Goal: Task Accomplishment & Management: Use online tool/utility

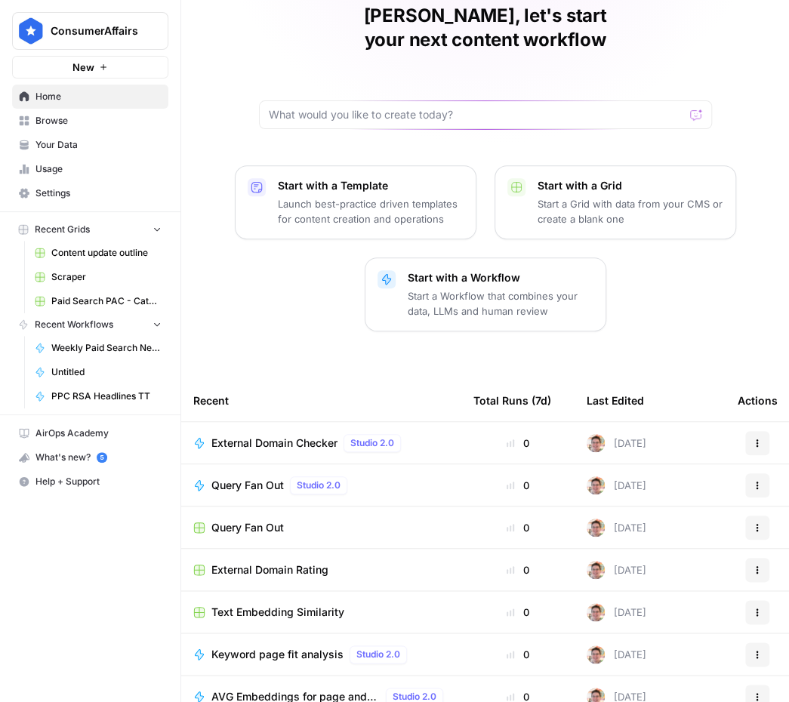
scroll to position [83, 0]
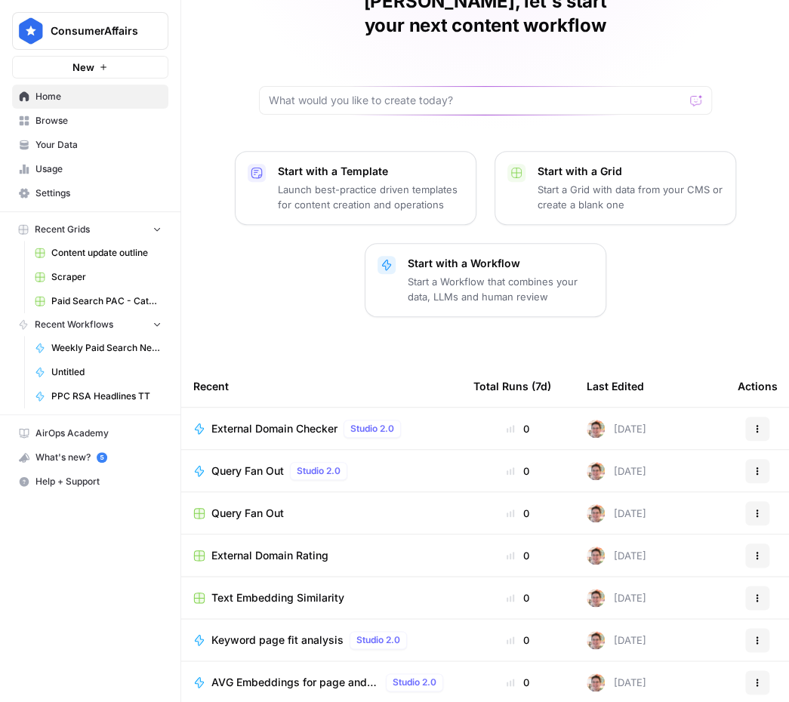
click at [100, 122] on span "Browse" at bounding box center [98, 121] width 126 height 14
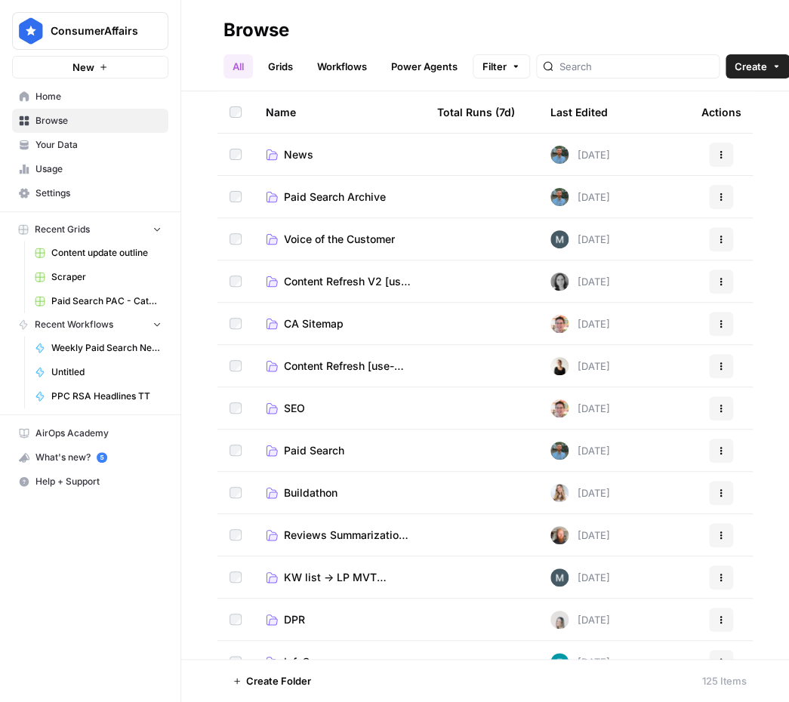
click at [289, 405] on span "SEO" at bounding box center [294, 408] width 21 height 15
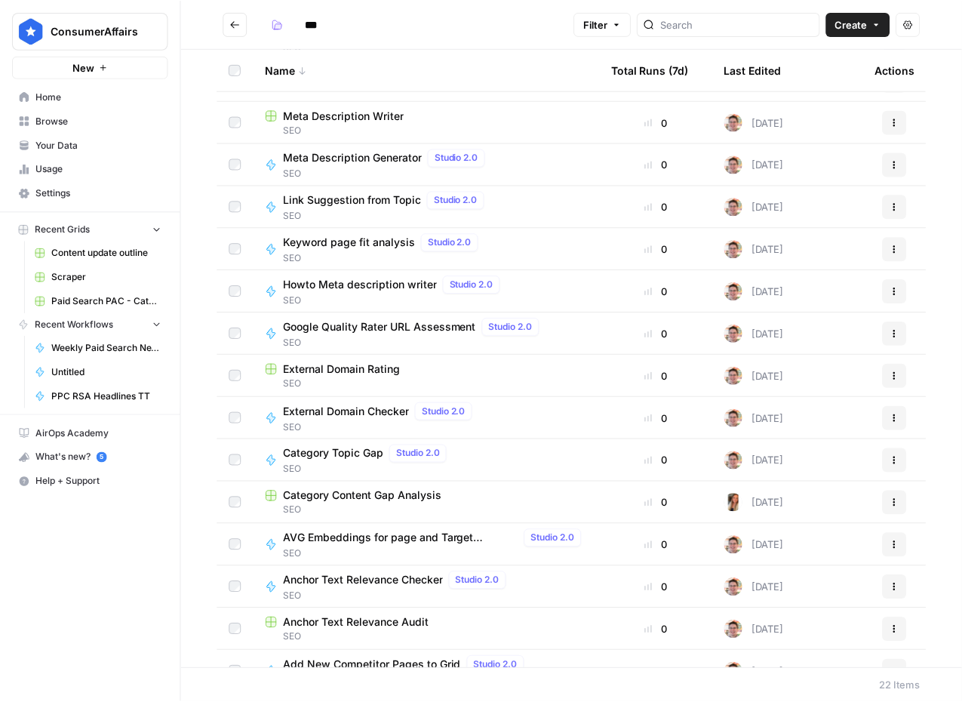
scroll to position [352, 0]
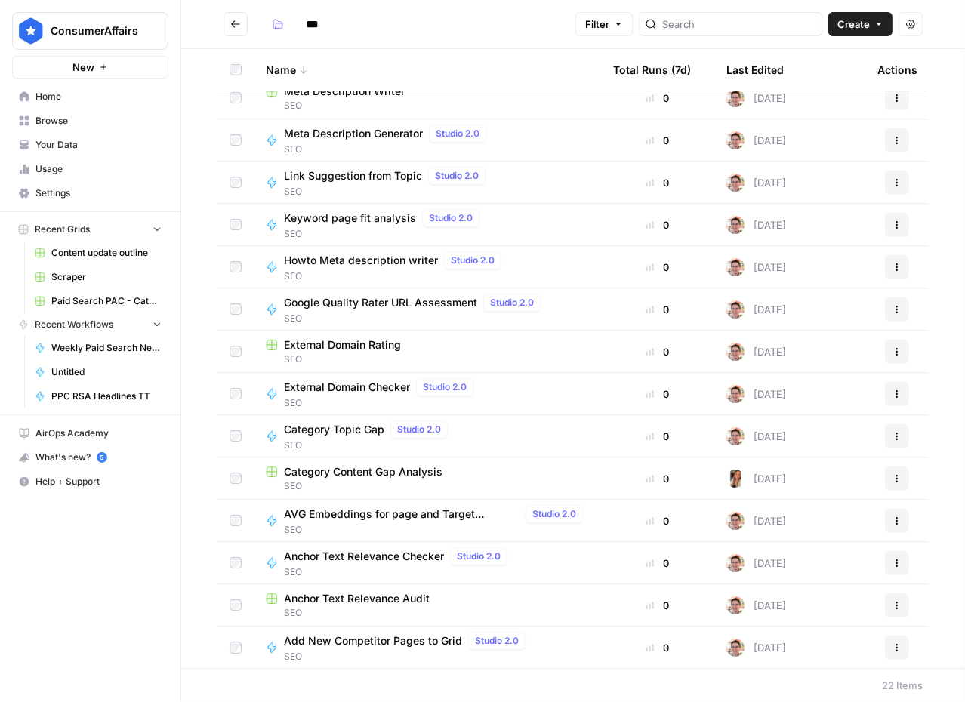
click at [428, 651] on span "SEO" at bounding box center [408, 657] width 248 height 14
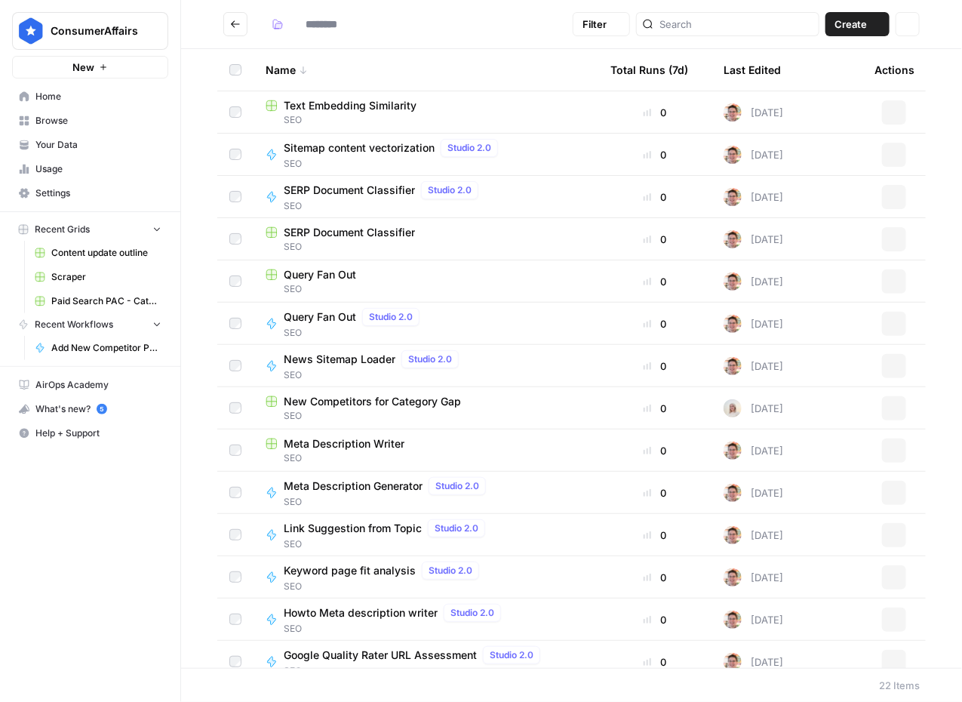
type input "***"
click at [432, 423] on td "New Competitors for Category Gap SEO" at bounding box center [426, 408] width 345 height 42
click at [429, 404] on span "New Competitors for Category Gap" at bounding box center [372, 401] width 177 height 15
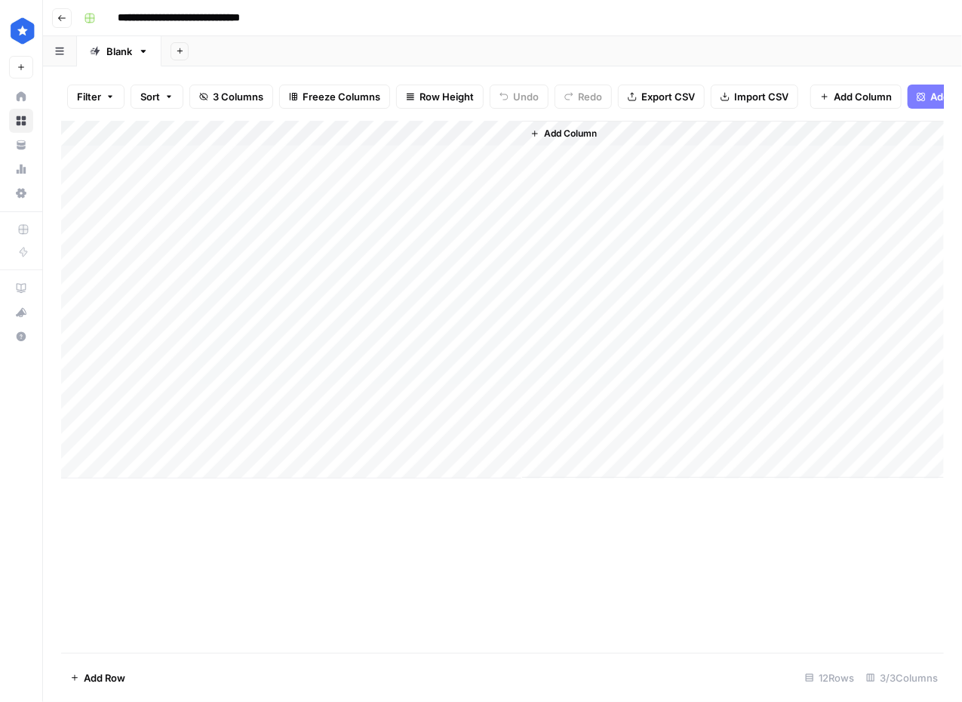
click at [489, 143] on div "Add Column" at bounding box center [502, 300] width 883 height 358
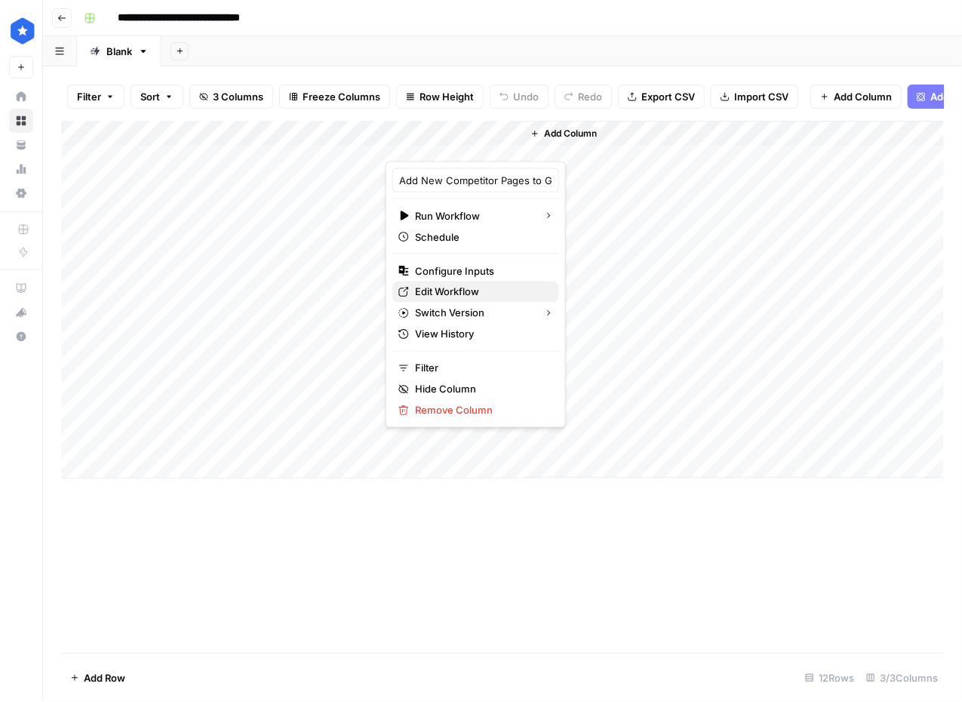
click at [461, 285] on span "Edit Workflow" at bounding box center [481, 292] width 132 height 15
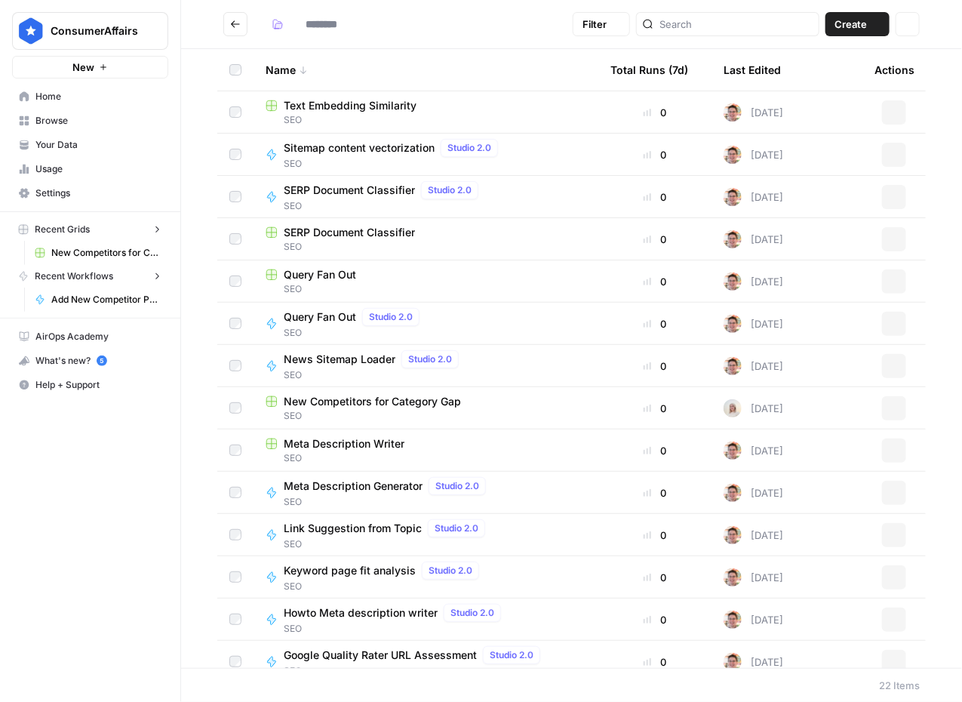
type input "***"
click at [497, 411] on span "SEO" at bounding box center [426, 416] width 321 height 14
type input "***"
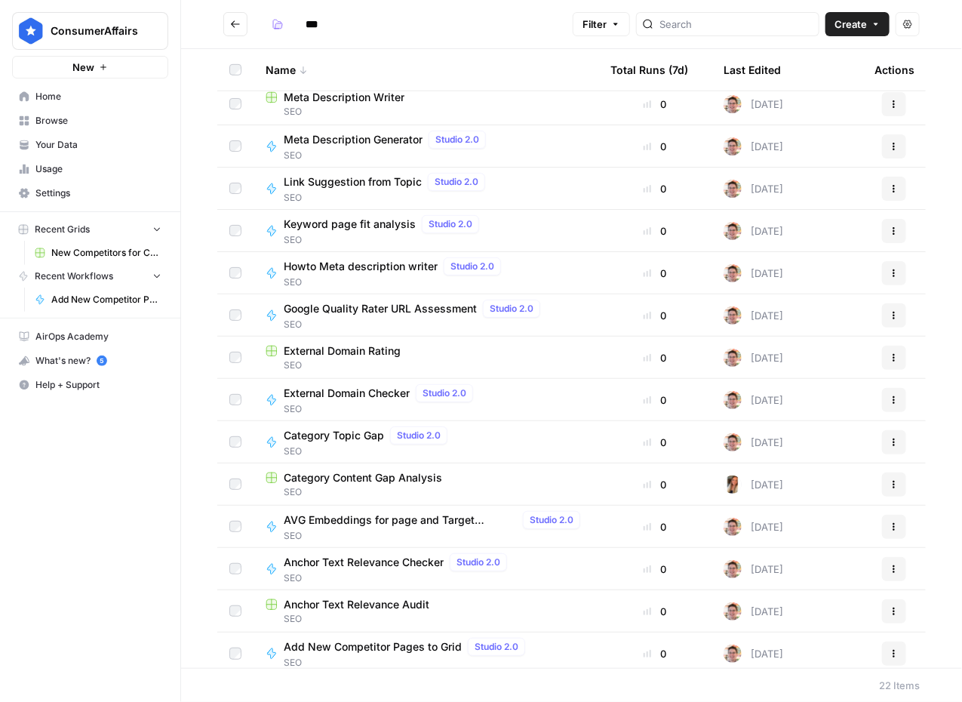
scroll to position [352, 0]
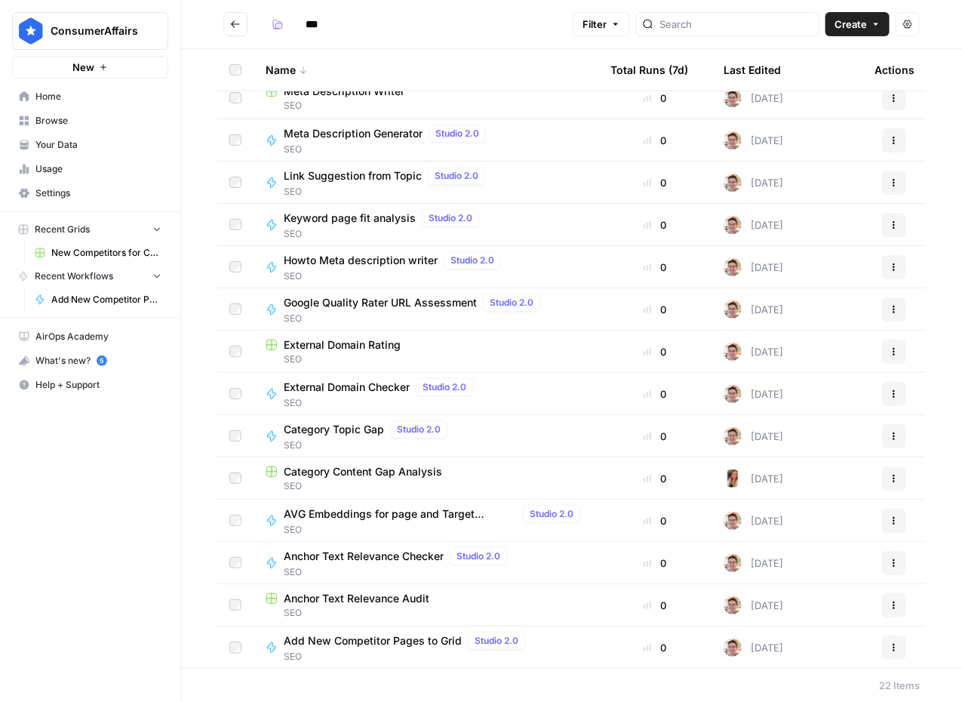
click at [418, 480] on span "SEO" at bounding box center [426, 486] width 321 height 14
click at [327, 424] on span "Category Topic Gap" at bounding box center [334, 429] width 100 height 15
click at [411, 639] on span "Add New Competitor Pages to Grid" at bounding box center [373, 640] width 178 height 15
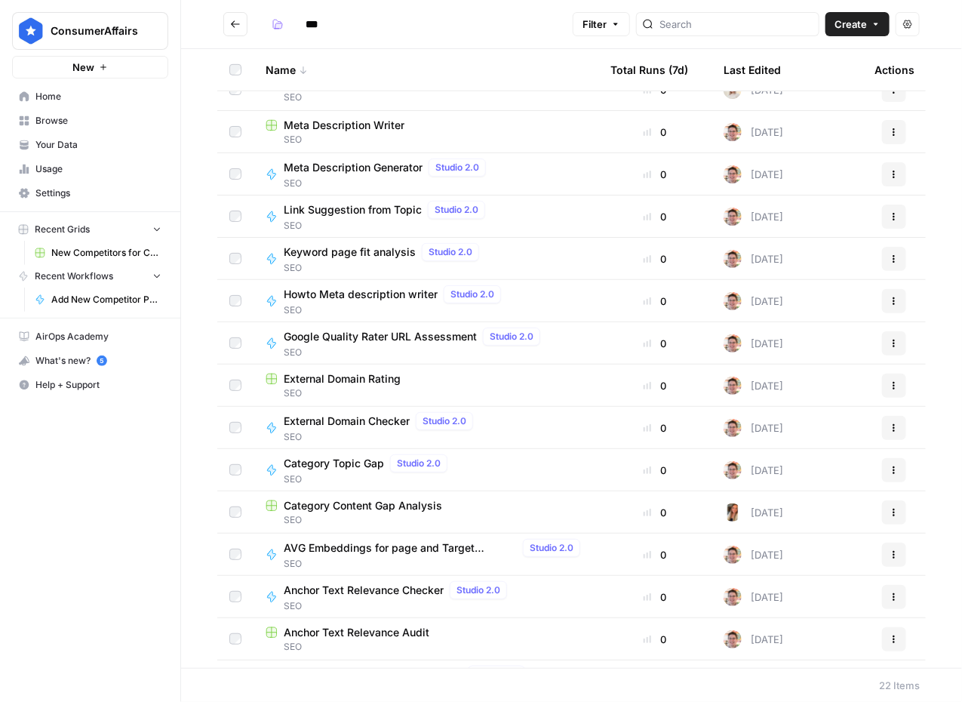
scroll to position [224, 0]
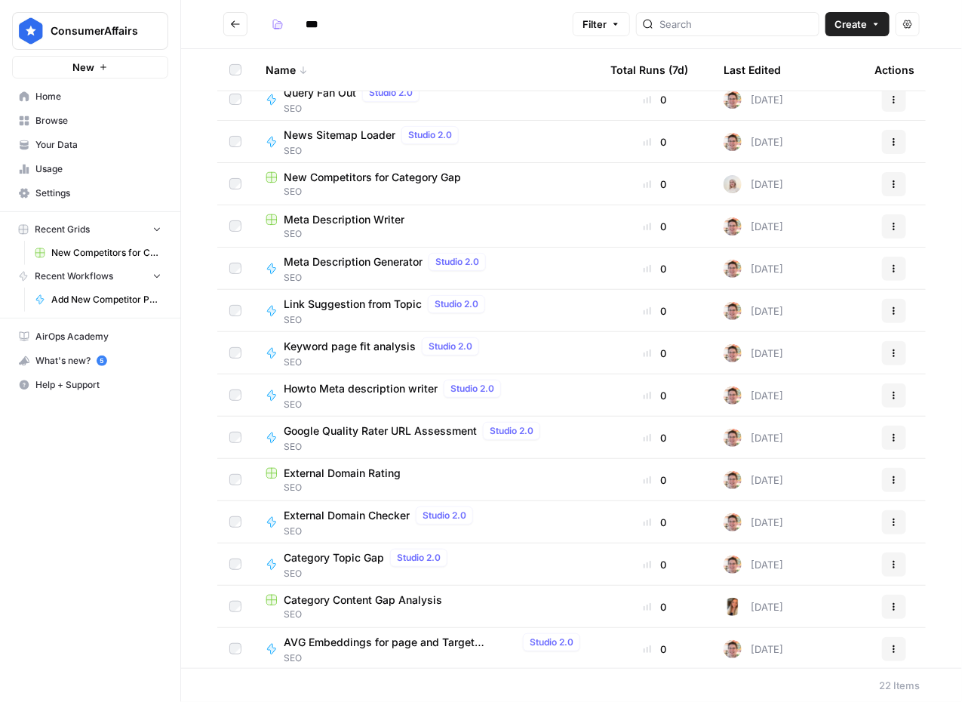
click at [387, 180] on span "New Competitors for Category Gap" at bounding box center [372, 177] width 177 height 15
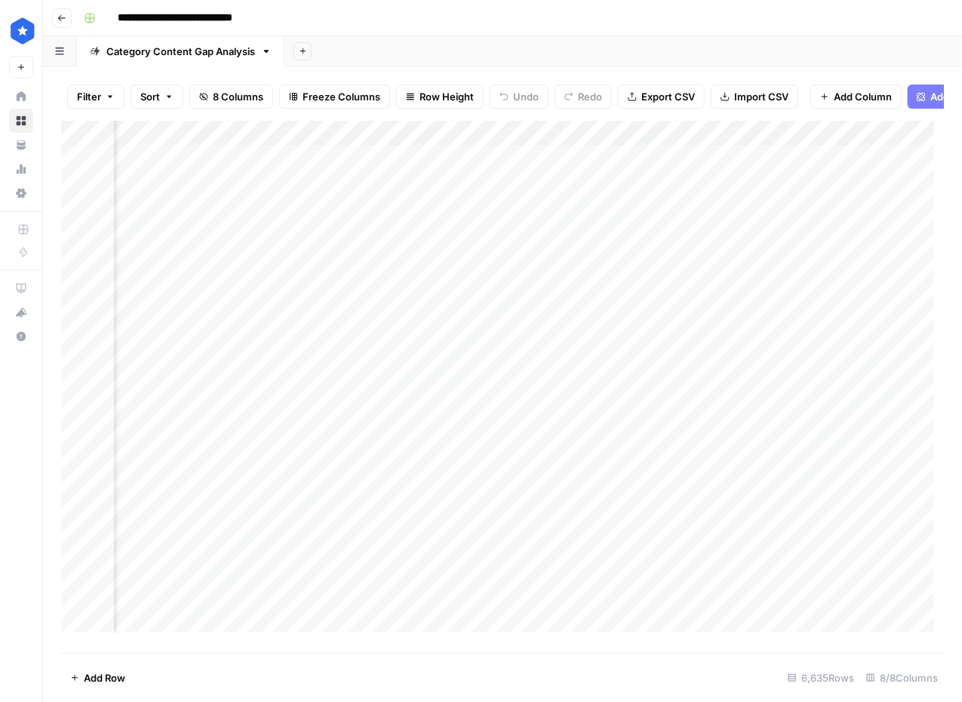
scroll to position [0, 436]
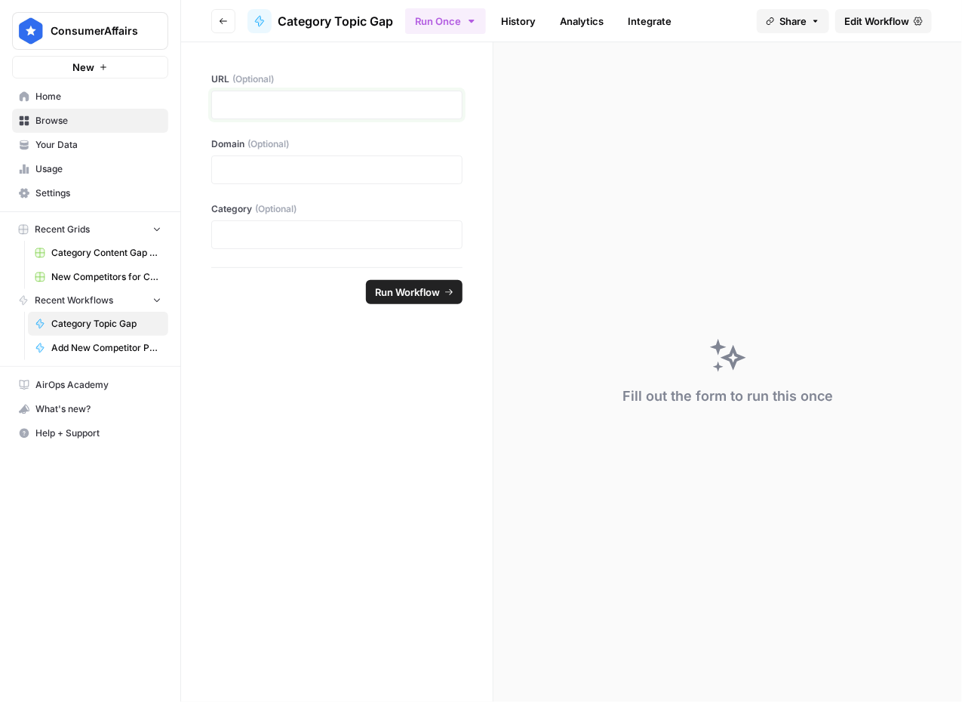
click at [398, 109] on p at bounding box center [337, 104] width 232 height 15
click at [392, 176] on p at bounding box center [337, 169] width 232 height 15
click at [384, 212] on label "Category (Optional)" at bounding box center [336, 209] width 251 height 14
click at [860, 26] on span "Edit Workflow" at bounding box center [877, 21] width 65 height 15
